Goal: Transaction & Acquisition: Book appointment/travel/reservation

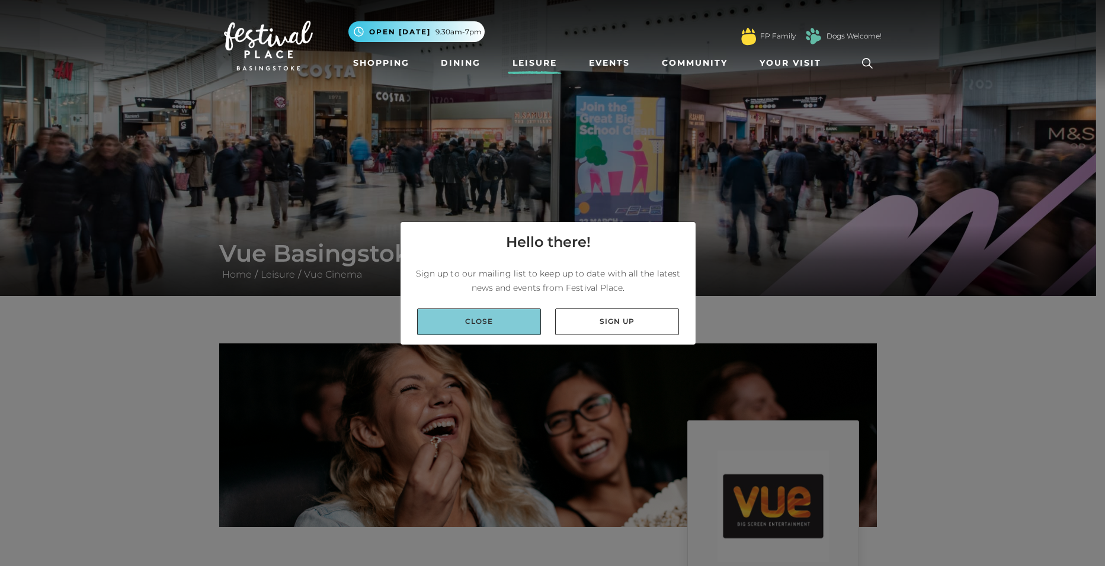
click at [501, 325] on link "Close" at bounding box center [479, 322] width 124 height 27
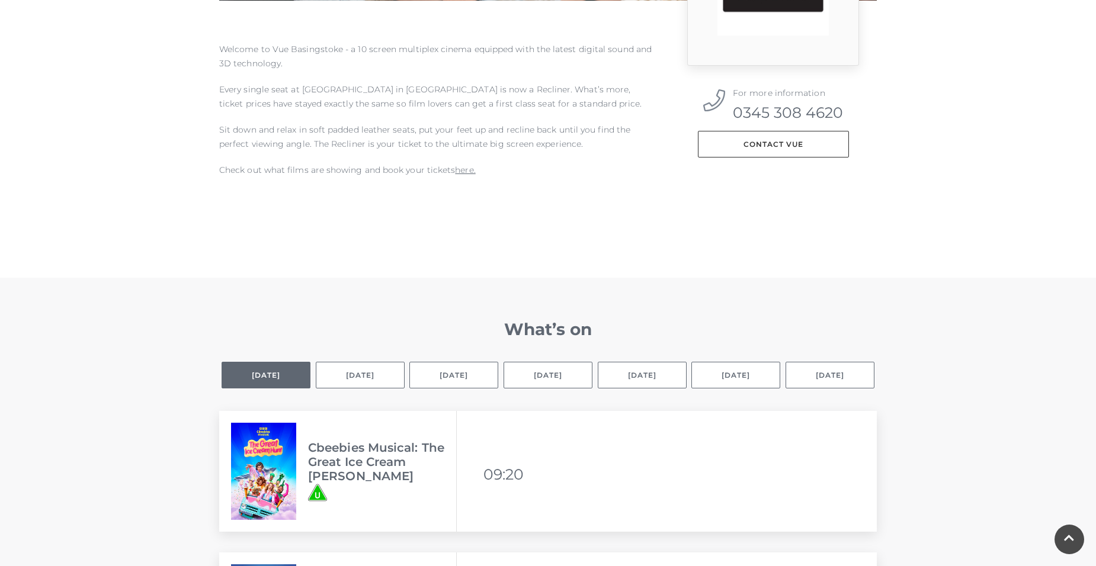
scroll to position [533, 0]
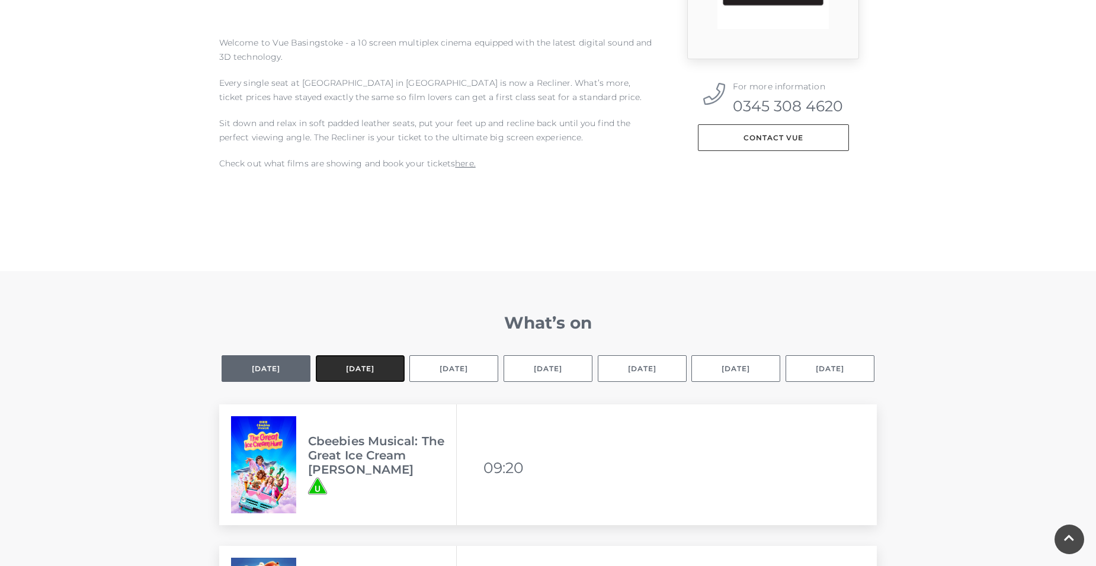
click at [336, 372] on button "[DATE]" at bounding box center [360, 368] width 89 height 27
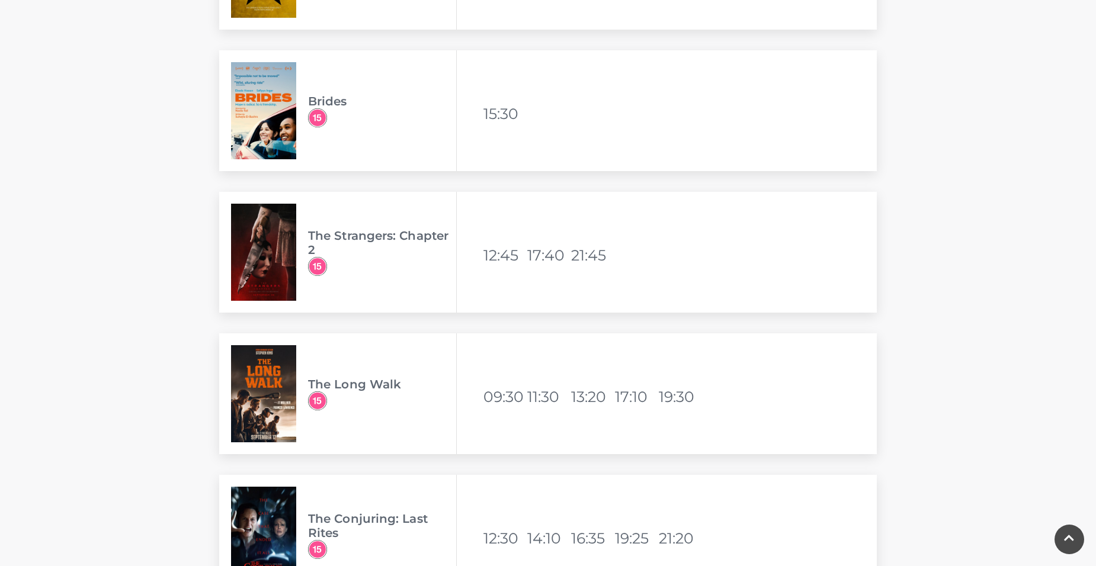
scroll to position [3851, 0]
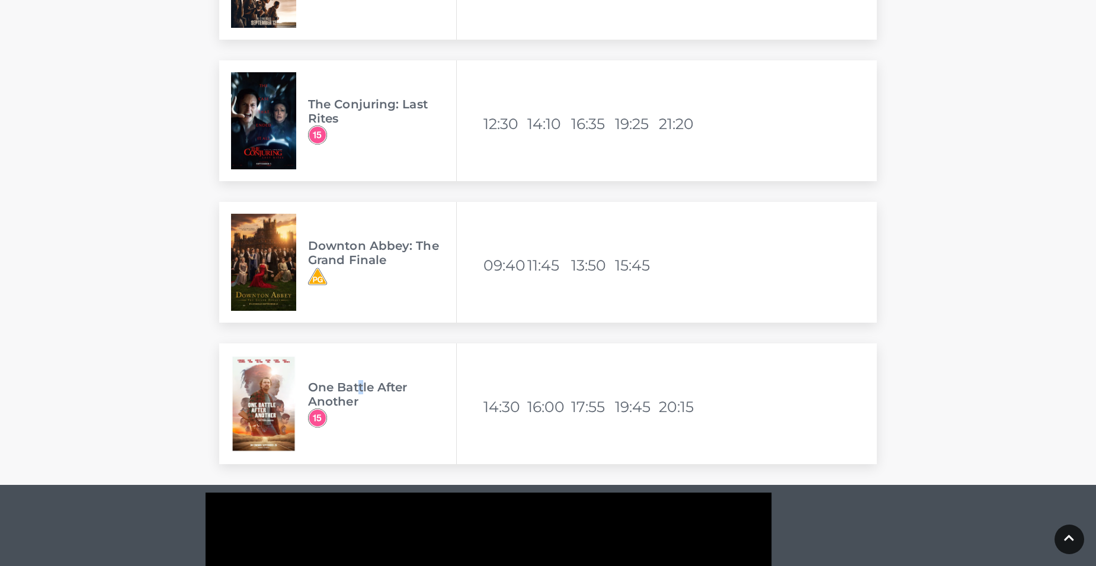
click at [362, 392] on h3 "One Battle After Another" at bounding box center [382, 394] width 148 height 28
drag, startPoint x: 362, startPoint y: 392, endPoint x: 265, endPoint y: 406, distance: 97.6
click at [265, 406] on img at bounding box center [263, 403] width 65 height 97
click at [262, 406] on img at bounding box center [263, 403] width 65 height 97
click at [265, 416] on img at bounding box center [263, 403] width 65 height 97
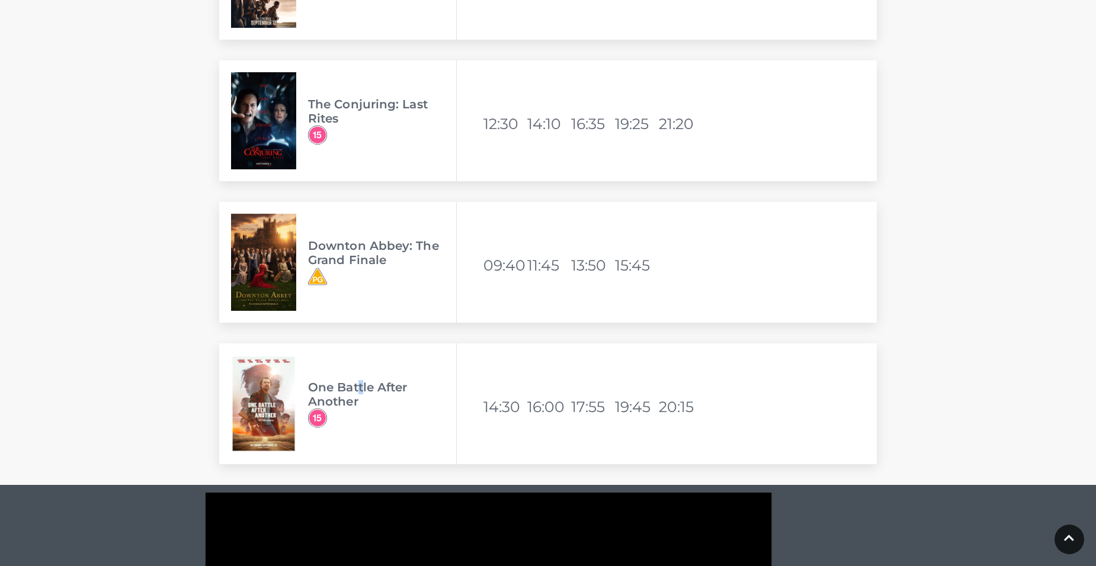
click at [267, 416] on img at bounding box center [263, 403] width 65 height 97
click at [267, 423] on img at bounding box center [263, 403] width 65 height 97
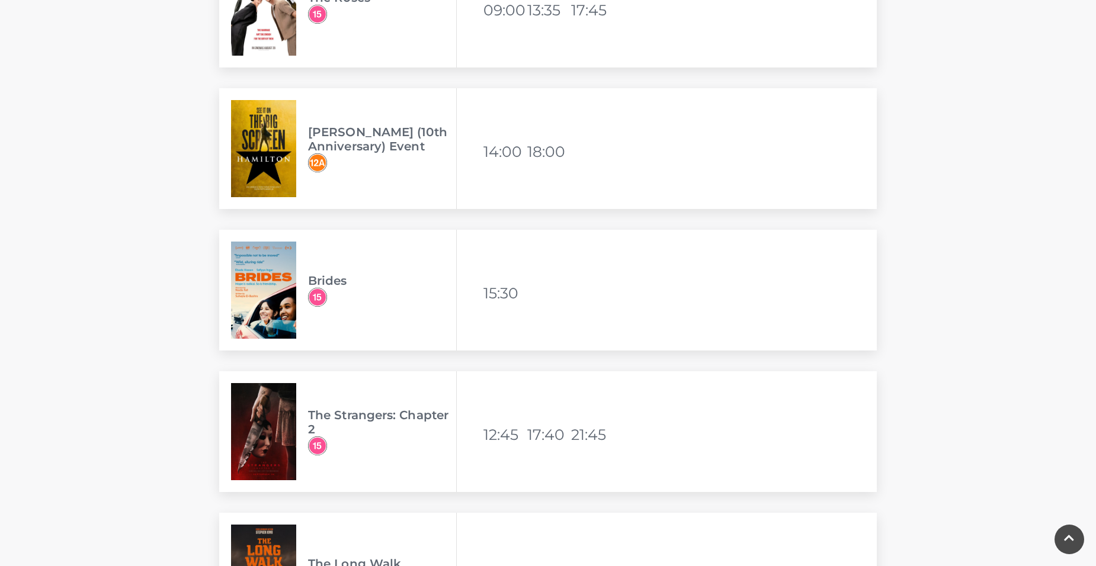
scroll to position [3258, 0]
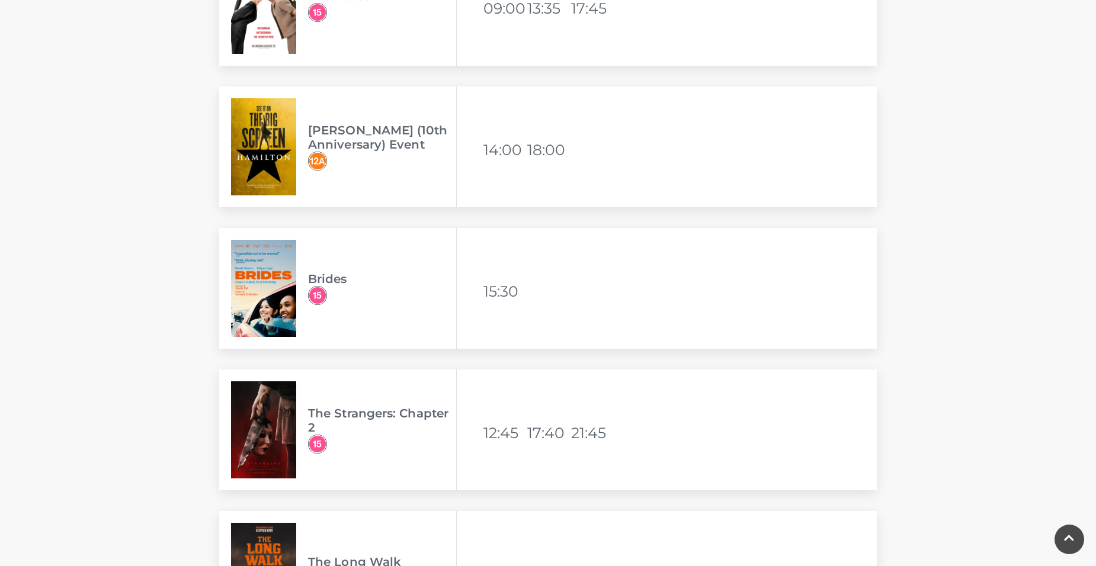
click at [267, 411] on img at bounding box center [263, 430] width 65 height 97
drag, startPoint x: 267, startPoint y: 411, endPoint x: 380, endPoint y: 416, distance: 112.7
click at [380, 416] on h3 "The Strangers: Chapter 2" at bounding box center [382, 420] width 148 height 28
click at [380, 415] on h3 "The Strangers: Chapter 2" at bounding box center [382, 420] width 148 height 28
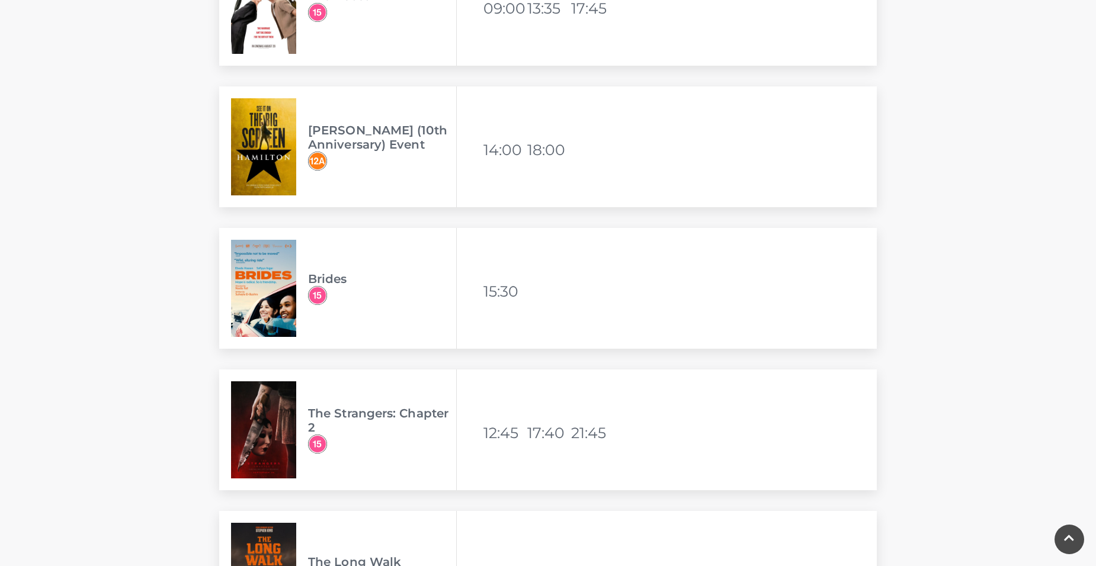
drag, startPoint x: 380, startPoint y: 415, endPoint x: 521, endPoint y: 434, distance: 142.8
click at [521, 434] on li "12:45" at bounding box center [503, 433] width 41 height 28
click at [528, 454] on div "The Strangers: Chapter 2 Available viewing times 12:45 17:40 21:45" at bounding box center [548, 430] width 658 height 121
click at [268, 445] on img at bounding box center [263, 430] width 65 height 97
click at [266, 447] on img at bounding box center [263, 430] width 65 height 97
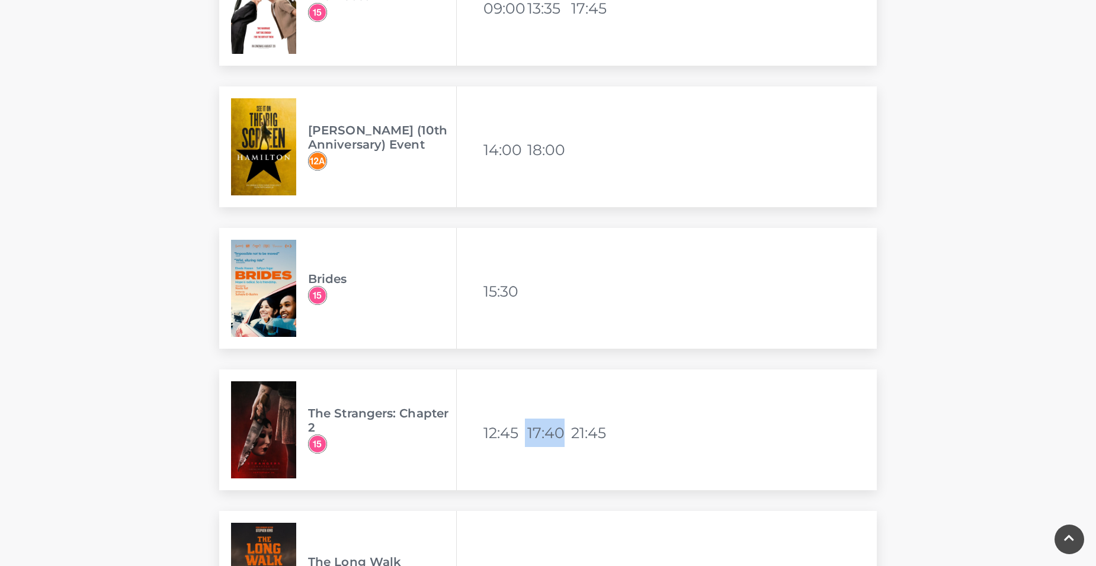
scroll to position [2903, 0]
